Goal: Communication & Community: Ask a question

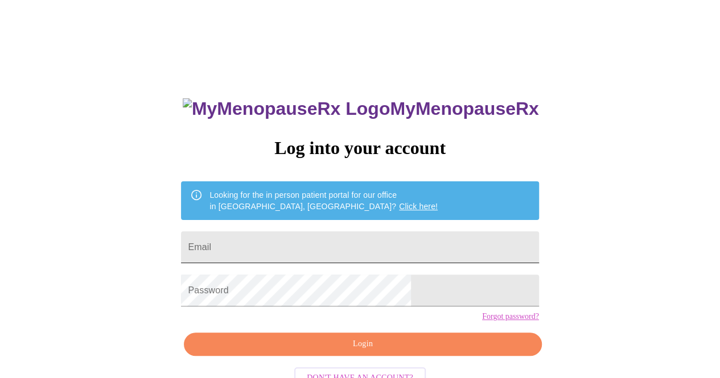
click at [343, 239] on input "Email" at bounding box center [359, 248] width 357 height 32
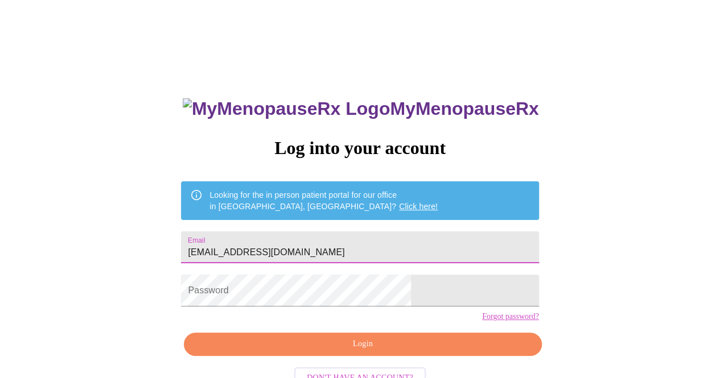
type input "[EMAIL_ADDRESS][DOMAIN_NAME]"
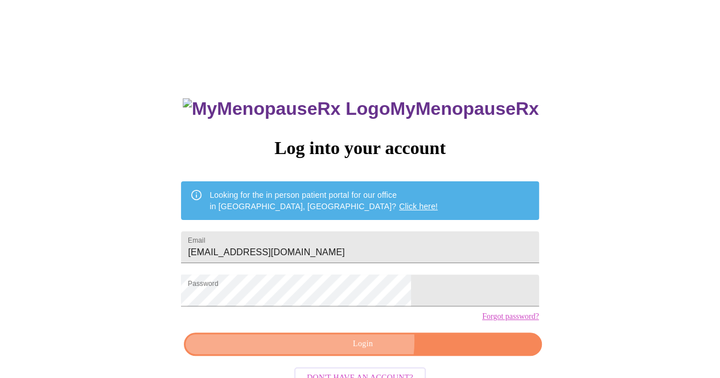
click at [354, 352] on span "Login" at bounding box center [362, 344] width 331 height 14
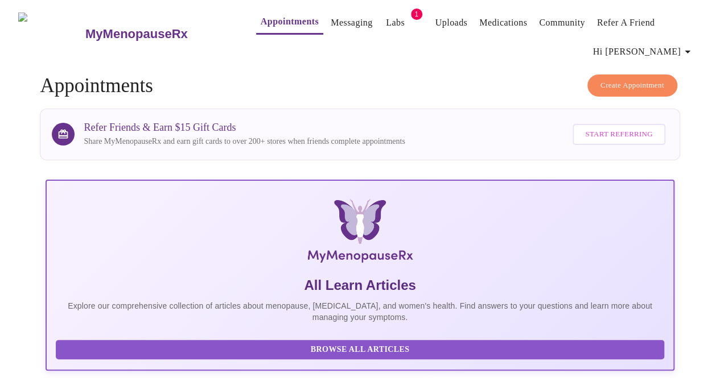
click at [330, 21] on link "Messaging" at bounding box center [351, 23] width 42 height 16
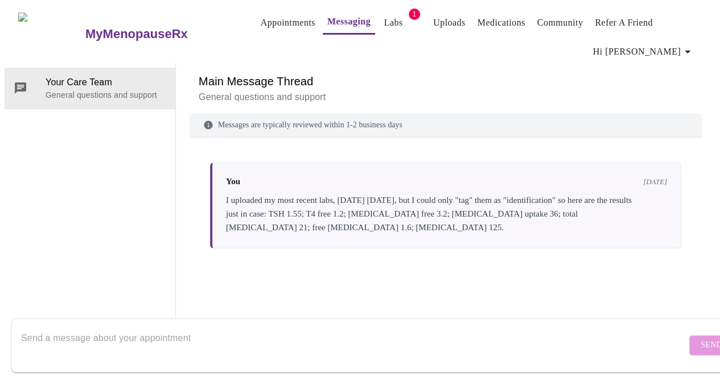
scroll to position [58, 0]
click at [203, 327] on textarea "Send a message about your appointment" at bounding box center [353, 345] width 665 height 36
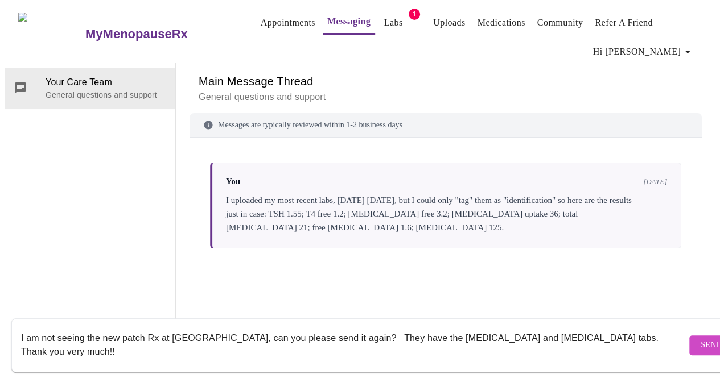
type textarea "I am not seeing the new patch Rx at [GEOGRAPHIC_DATA], can you please send it a…"
click at [700, 338] on span "Send" at bounding box center [711, 345] width 22 height 14
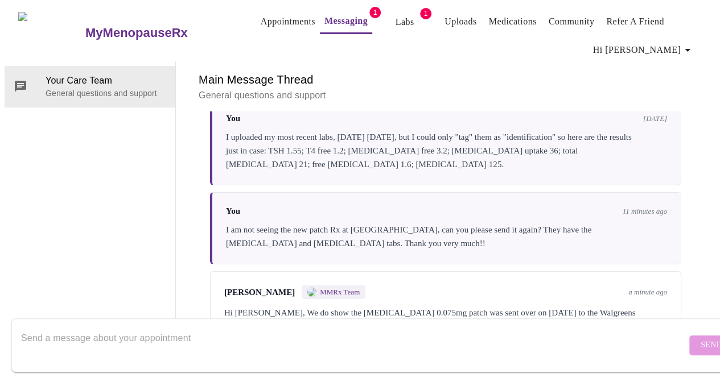
scroll to position [83, 0]
